Goal: Task Accomplishment & Management: Complete application form

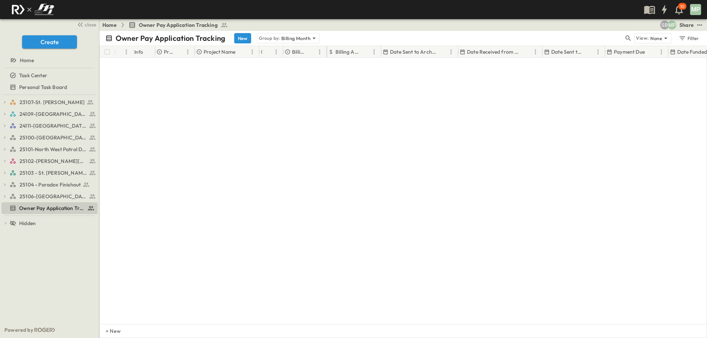
scroll to position [328, 0]
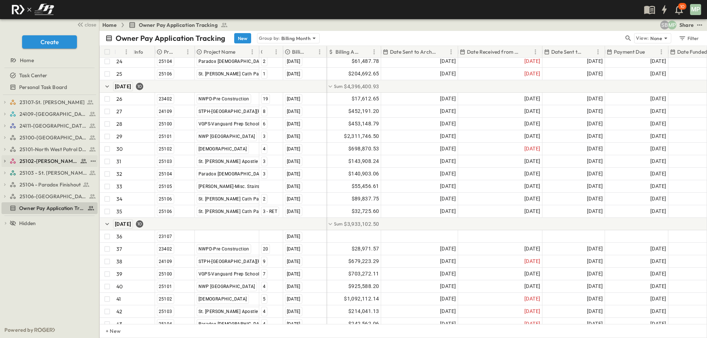
click at [6, 162] on icon "button" at bounding box center [4, 161] width 5 height 5
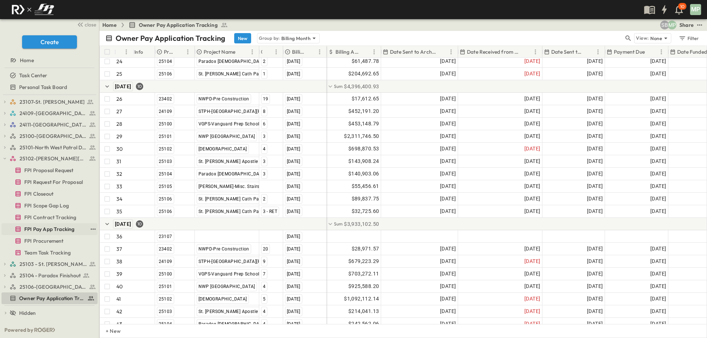
click at [46, 227] on span "FPI Pay App Tracking" at bounding box center [49, 229] width 50 height 7
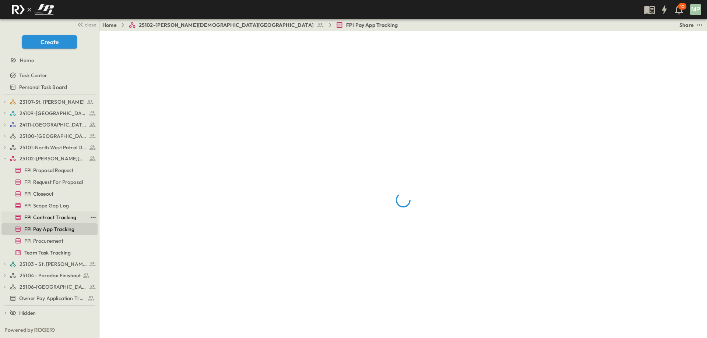
click at [44, 216] on span "FPI Contract Tracking" at bounding box center [50, 217] width 52 height 7
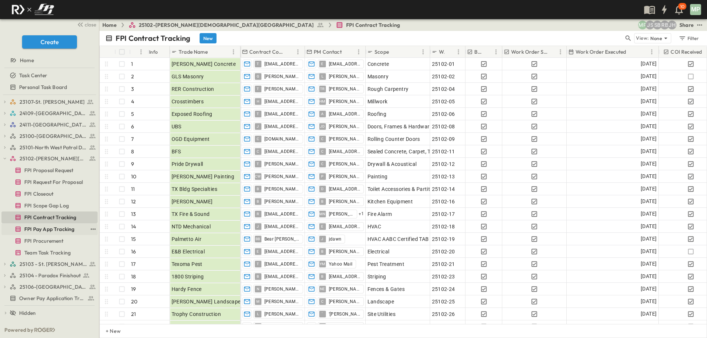
click at [32, 226] on span "FPI Pay App Tracking" at bounding box center [49, 229] width 50 height 7
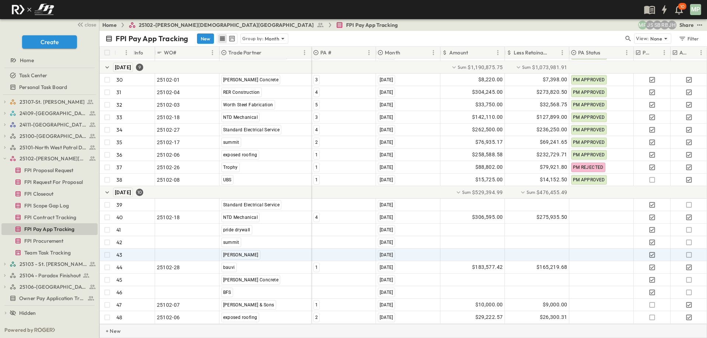
scroll to position [416, 0]
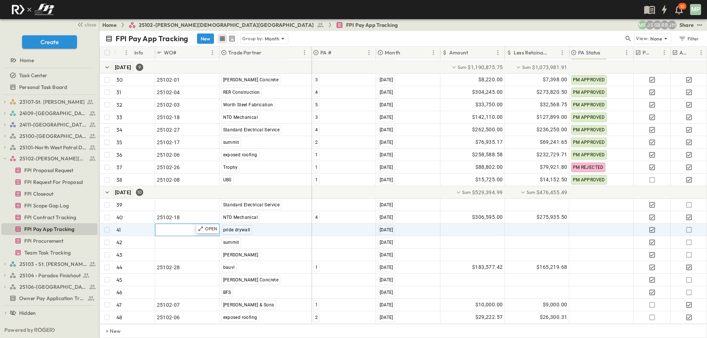
click at [170, 226] on span ""24101-01"" at bounding box center [170, 229] width 27 height 7
type input "********"
click at [326, 224] on div at bounding box center [344, 230] width 64 height 12
click at [316, 248] on span "1" at bounding box center [316, 249] width 3 height 6
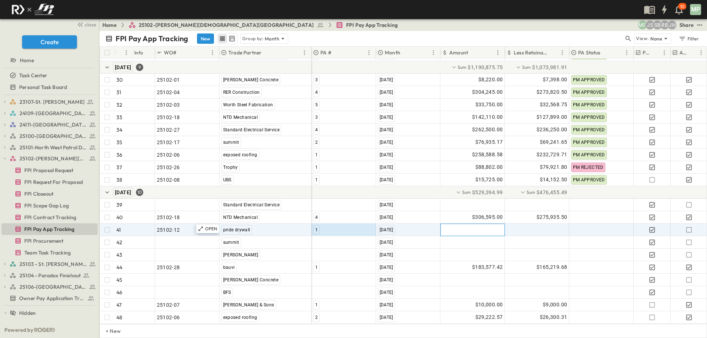
click at [465, 225] on div at bounding box center [473, 230] width 64 height 12
type input "********"
click at [691, 226] on icon "button" at bounding box center [688, 229] width 7 height 7
click at [6, 156] on icon "button" at bounding box center [4, 158] width 5 height 5
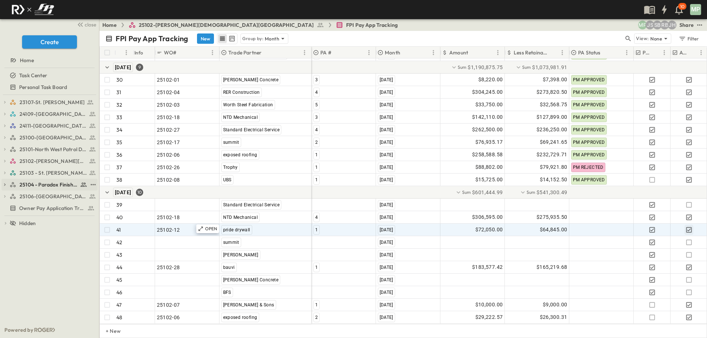
click at [3, 185] on icon "button" at bounding box center [4, 184] width 5 height 5
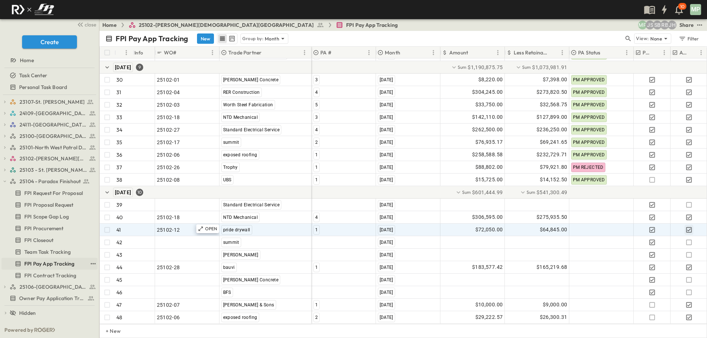
click at [50, 265] on span "FPI Pay App Tracking" at bounding box center [49, 263] width 50 height 7
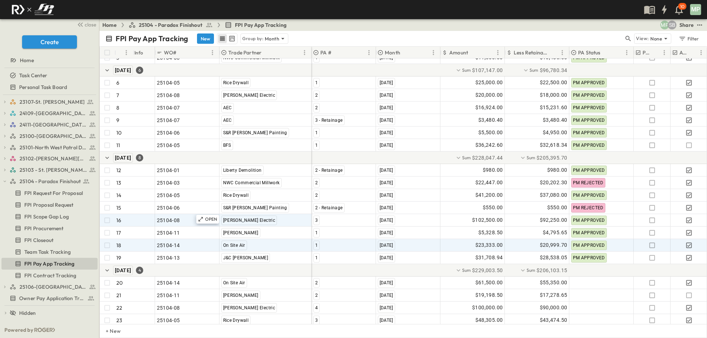
scroll to position [91, 0]
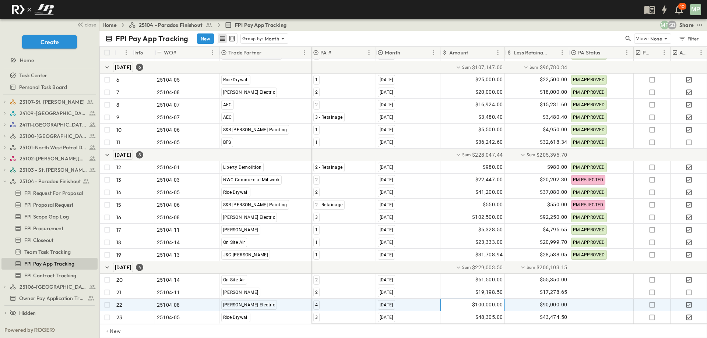
click at [484, 301] on span "$100,000.00" at bounding box center [487, 305] width 31 height 8
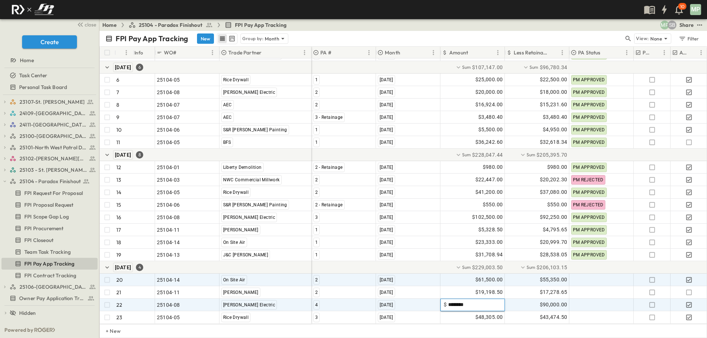
type input "*********"
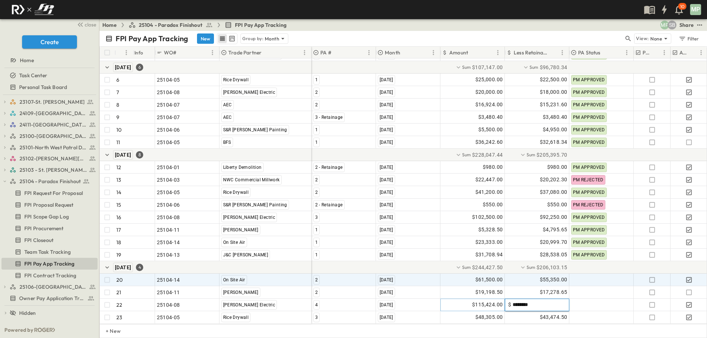
type input "*********"
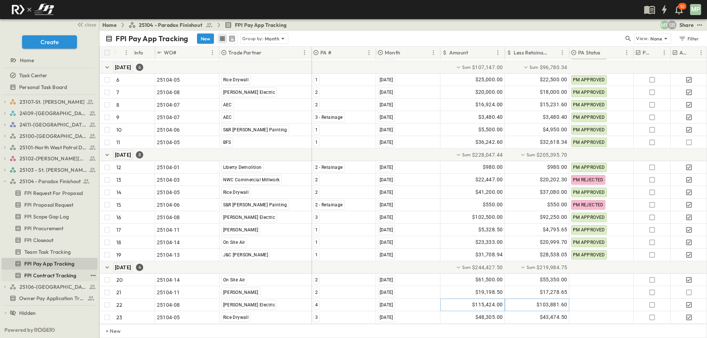
click at [54, 274] on span "FPI Contract Tracking" at bounding box center [50, 275] width 52 height 7
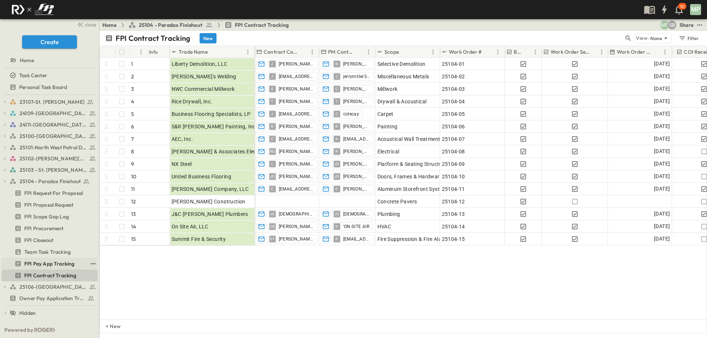
click at [37, 261] on span "FPI Pay App Tracking" at bounding box center [49, 263] width 50 height 7
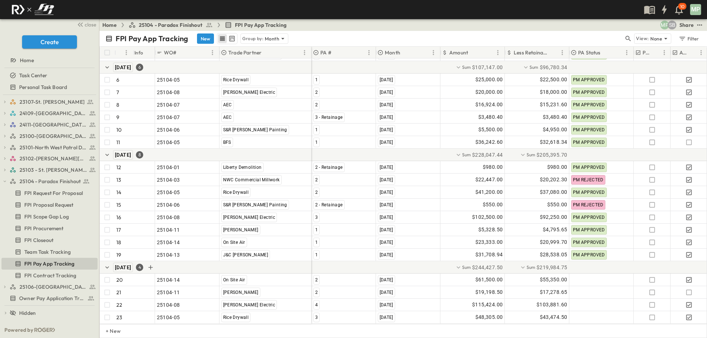
scroll to position [91, 0]
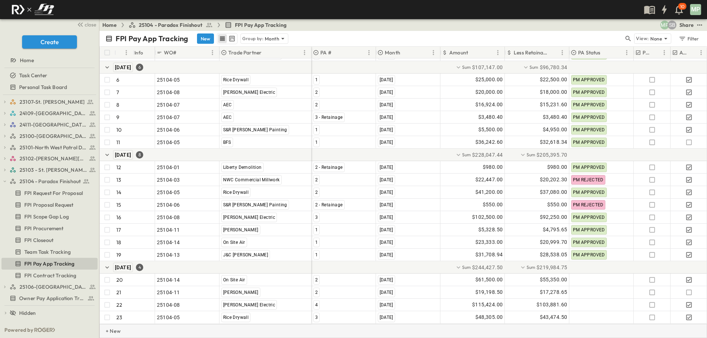
click at [110, 330] on p "+ New" at bounding box center [108, 331] width 4 height 7
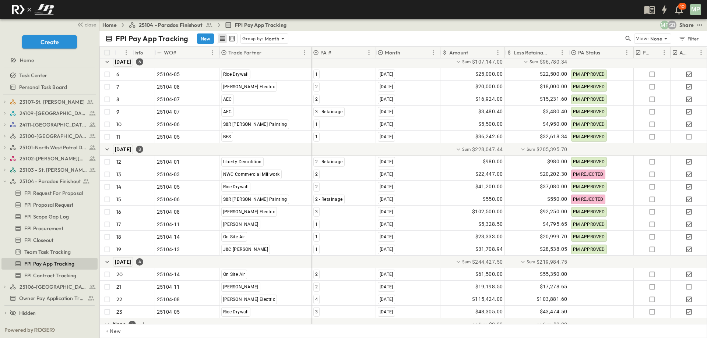
scroll to position [116, 0]
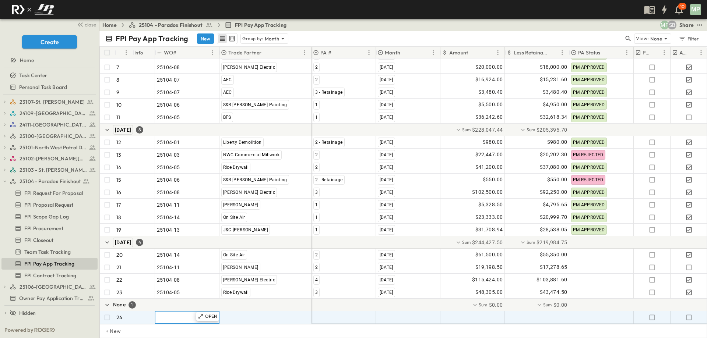
click at [167, 316] on span ""24101-01"" at bounding box center [170, 317] width 27 height 7
type input "********"
type input "*"
type input "***"
type input "*"
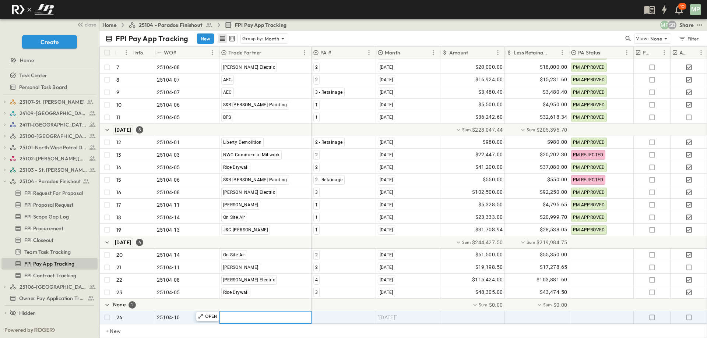
scroll to position [0, 0]
type input "***"
click at [246, 309] on div "UBS" at bounding box center [244, 312] width 12 height 9
click at [327, 312] on div at bounding box center [344, 318] width 64 height 12
click at [317, 313] on div "1" at bounding box center [316, 312] width 6 height 9
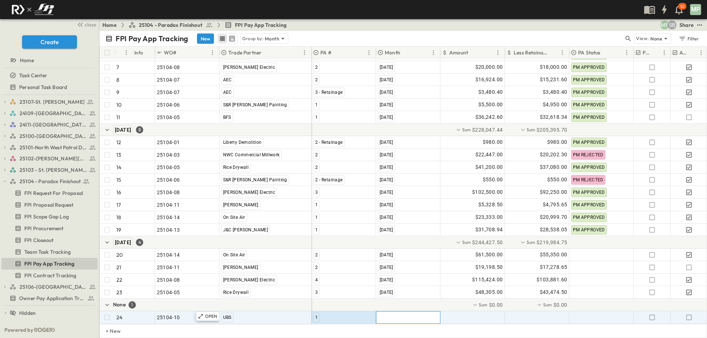
click at [390, 314] on span ""[DATE]"" at bounding box center [387, 317] width 19 height 7
click at [392, 302] on span "[DATE]" at bounding box center [385, 300] width 13 height 6
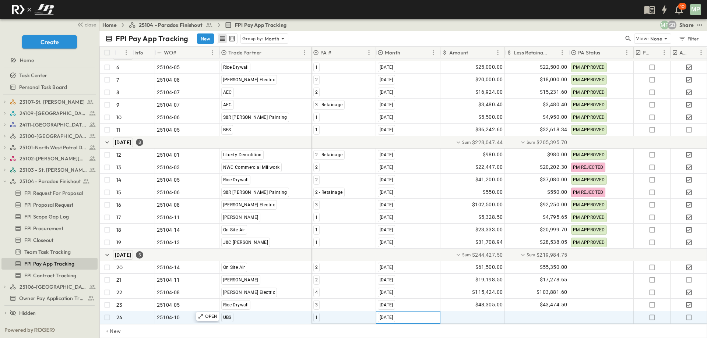
scroll to position [103, 0]
click at [483, 315] on div at bounding box center [473, 318] width 64 height 12
type input "********"
type input "*******"
click at [689, 314] on icon "button" at bounding box center [688, 317] width 7 height 7
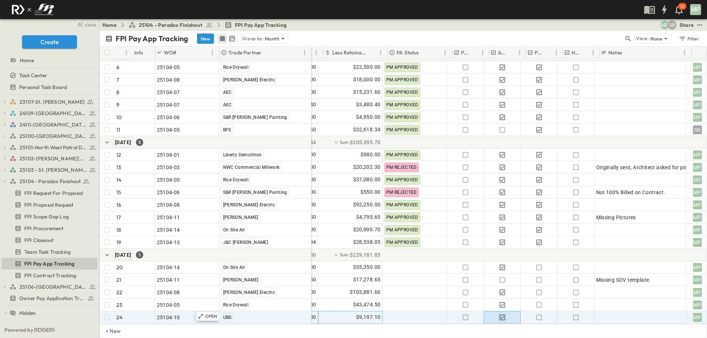
scroll to position [103, 194]
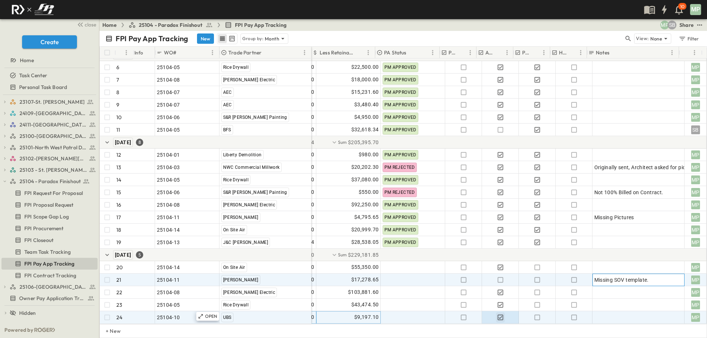
click at [651, 275] on div "Missing SOV template." at bounding box center [638, 280] width 88 height 10
click at [497, 277] on icon "button" at bounding box center [500, 280] width 7 height 7
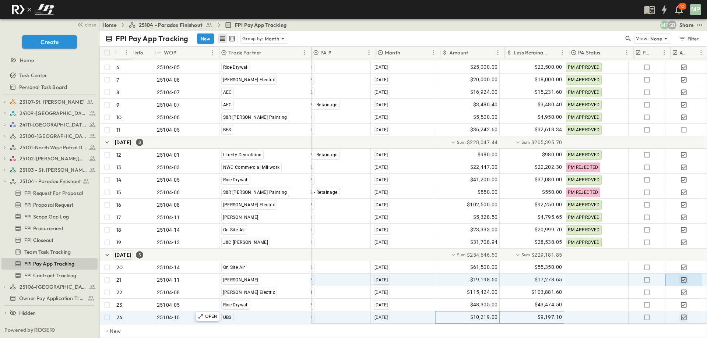
scroll to position [103, 0]
